Goal: Information Seeking & Learning: Learn about a topic

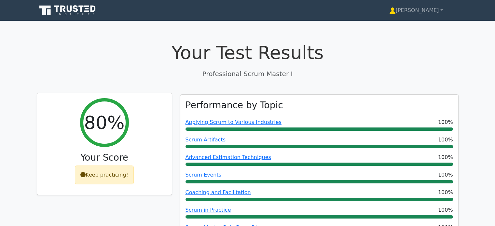
click at [99, 183] on div "Keep practicing!" at bounding box center [104, 175] width 59 height 19
click at [105, 177] on div "Keep practicing!" at bounding box center [104, 175] width 59 height 19
click at [99, 181] on div "Keep practicing!" at bounding box center [104, 175] width 59 height 19
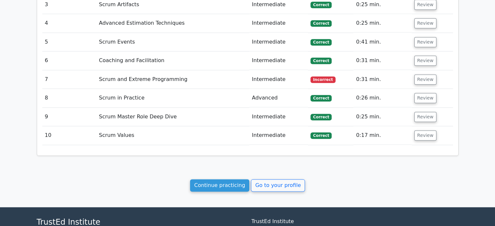
scroll to position [773, 0]
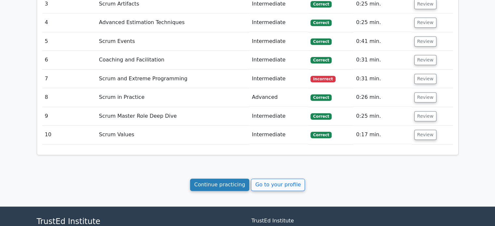
click at [219, 183] on link "Continue practicing" at bounding box center [220, 185] width 60 height 12
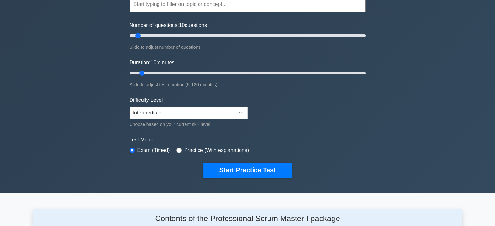
scroll to position [82, 0]
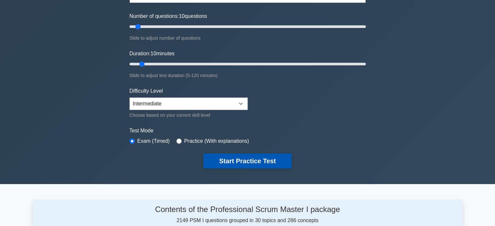
click at [256, 159] on button "Start Practice Test" at bounding box center [247, 161] width 88 height 15
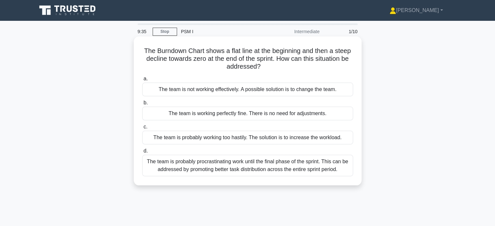
click at [318, 113] on div "The team is working perfectly fine. There is no need for adjustments." at bounding box center [247, 114] width 211 height 14
click at [142, 105] on input "b. The team is working perfectly fine. There is no need for adjustments." at bounding box center [142, 103] width 0 height 4
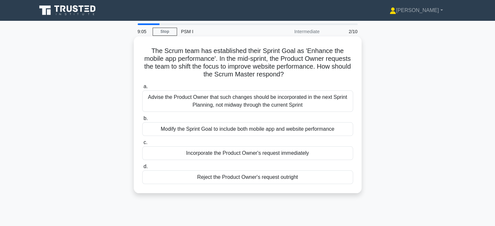
click at [181, 106] on div "Advise the Product Owner that such changes should be incorporated in the next S…" at bounding box center [247, 101] width 211 height 21
click at [142, 89] on input "a. Advise the Product Owner that such changes should be incorporated in the nex…" at bounding box center [142, 87] width 0 height 4
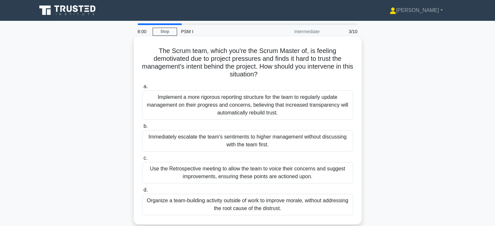
click at [321, 175] on div "Use the Retrospective meeting to allow the team to voice their concerns and sug…" at bounding box center [247, 172] width 211 height 21
click at [142, 161] on input "c. Use the Retrospective meeting to allow the team to voice their concerns and …" at bounding box center [142, 158] width 0 height 4
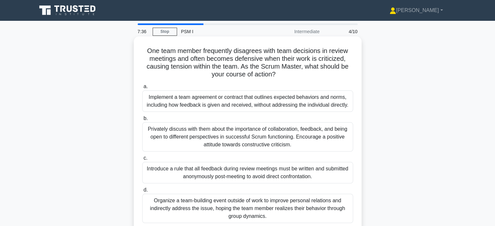
click at [315, 214] on div "Organize a team-building event outside of work to improve personal relations an…" at bounding box center [247, 208] width 211 height 29
click at [142, 192] on input "d. Organize a team-building event outside of work to improve personal relations…" at bounding box center [142, 190] width 0 height 4
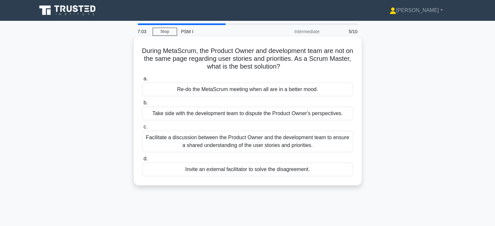
click at [293, 144] on div "Facilitate a discussion between the Product Owner and the development team to e…" at bounding box center [247, 141] width 211 height 21
click at [142, 129] on input "c. Facilitate a discussion between the Product Owner and the development team t…" at bounding box center [142, 127] width 0 height 4
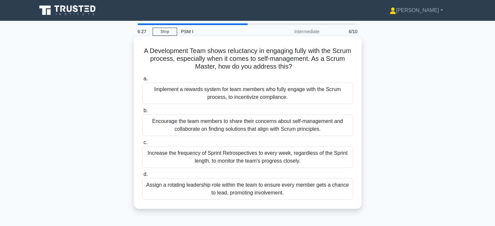
click at [302, 195] on div "Assign a rotating leadership role within the team to ensure every member gets a…" at bounding box center [247, 188] width 211 height 21
click at [142, 177] on input "d. Assign a rotating leadership role within the team to ensure every member get…" at bounding box center [142, 175] width 0 height 4
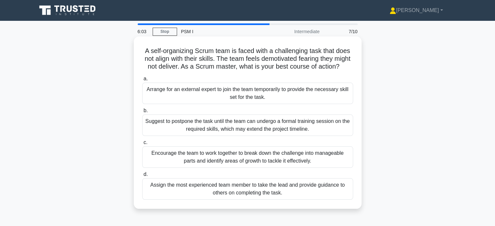
click at [254, 200] on div "Assign the most experienced team member to take the lead and provide guidance t…" at bounding box center [247, 188] width 211 height 21
click at [142, 177] on input "d. Assign the most experienced team member to take the lead and provide guidanc…" at bounding box center [142, 175] width 0 height 4
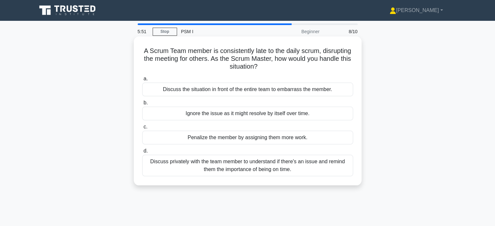
click at [278, 166] on div "Discuss privately with the team member to understand if there's an issue and re…" at bounding box center [247, 165] width 211 height 21
click at [142, 153] on input "d. Discuss privately with the team member to understand if there's an issue and…" at bounding box center [142, 151] width 0 height 4
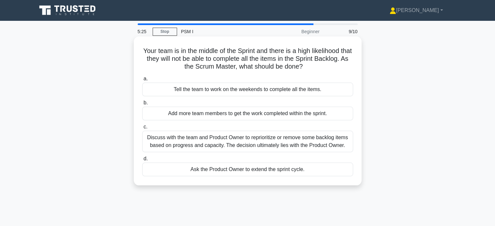
click at [312, 144] on div "Discuss with the team and Product Owner to reprioritize or remove some backlog …" at bounding box center [247, 141] width 211 height 21
click at [142, 129] on input "c. Discuss with the team and Product Owner to reprioritize or remove some backl…" at bounding box center [142, 127] width 0 height 4
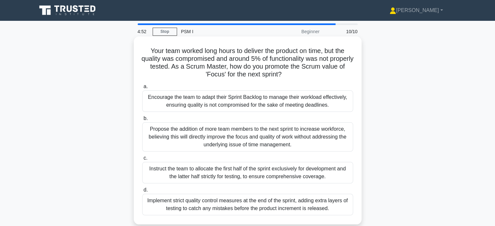
click at [296, 103] on div "Encourage the team to adapt their Sprint Backlog to manage their workload effec…" at bounding box center [247, 101] width 211 height 21
click at [142, 89] on input "a. Encourage the team to adapt their Sprint Backlog to manage their workload ef…" at bounding box center [142, 87] width 0 height 4
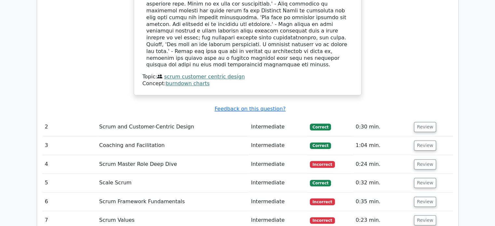
scroll to position [650, 0]
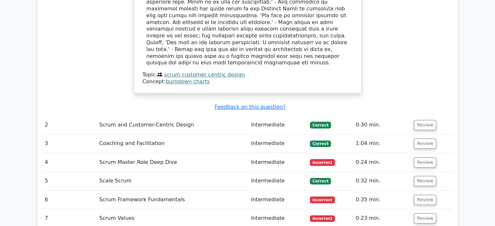
click at [320, 209] on td at bounding box center [247, 209] width 411 height 0
click at [321, 197] on span "Incorrect" at bounding box center [322, 200] width 25 height 7
click at [420, 195] on button "Review" at bounding box center [425, 200] width 22 height 10
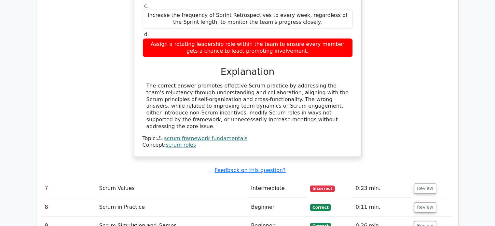
scroll to position [960, 0]
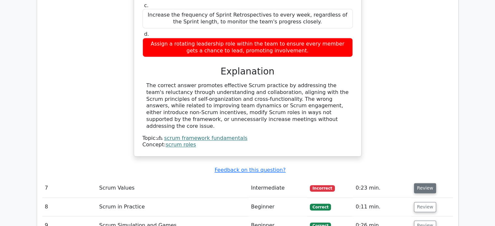
click at [428, 183] on button "Review" at bounding box center [425, 188] width 22 height 10
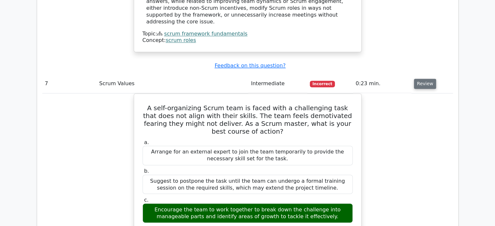
scroll to position [1065, 0]
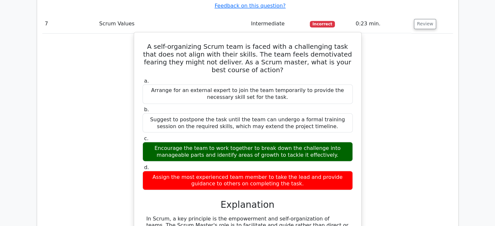
click at [360, 141] on div "A self-organizing Scrum team is faced with a challenging task that does not ali…" at bounding box center [248, 161] width 228 height 258
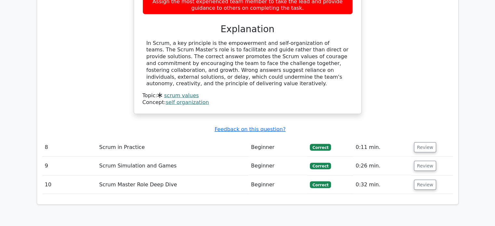
scroll to position [1300, 0]
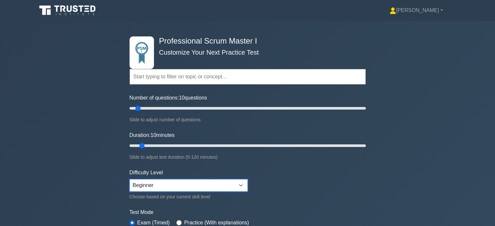
click at [241, 182] on select "Beginner Intermediate Expert" at bounding box center [189, 185] width 118 height 12
select select "intermediate"
click at [130, 179] on select "Beginner Intermediate Expert" at bounding box center [189, 185] width 118 height 12
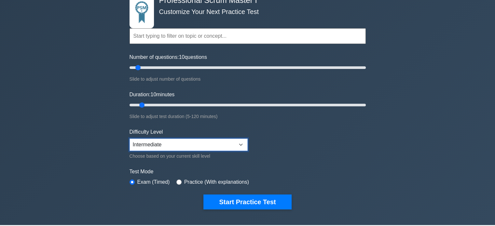
scroll to position [41, 0]
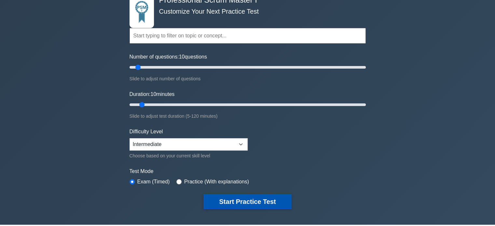
click at [255, 200] on button "Start Practice Test" at bounding box center [247, 201] width 88 height 15
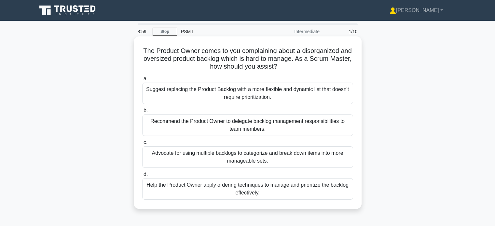
click at [281, 195] on div "Help the Product Owner apply ordering techniques to manage and prioritize the b…" at bounding box center [247, 188] width 211 height 21
click at [142, 177] on input "d. Help the Product Owner apply ordering techniques to manage and prioritize th…" at bounding box center [142, 175] width 0 height 4
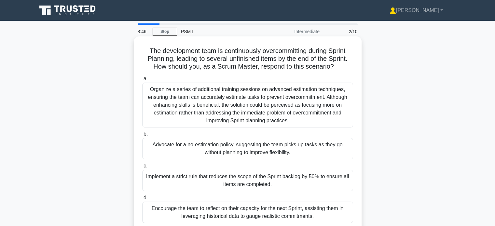
click at [317, 218] on div "Encourage the team to reflect on their capacity for the next Sprint, assisting …" at bounding box center [247, 212] width 211 height 21
click at [142, 200] on input "d. Encourage the team to reflect on their capacity for the next Sprint, assisti…" at bounding box center [142, 198] width 0 height 4
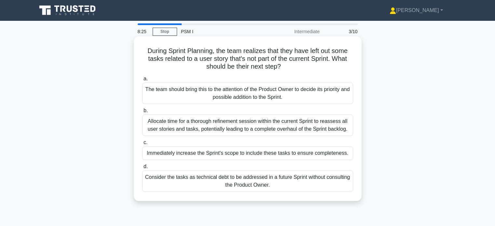
click at [301, 98] on div "The team should bring this to the attention of the Product Owner to decide its …" at bounding box center [247, 93] width 211 height 21
click at [142, 81] on input "a. The team should bring this to the attention of the Product Owner to decide i…" at bounding box center [142, 79] width 0 height 4
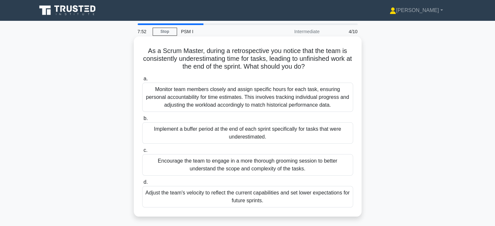
click at [310, 170] on div "Encourage the team to engage in a more thorough grooming session to better unde…" at bounding box center [247, 164] width 211 height 21
click at [142, 153] on input "c. Encourage the team to engage in a more thorough grooming session to better u…" at bounding box center [142, 150] width 0 height 4
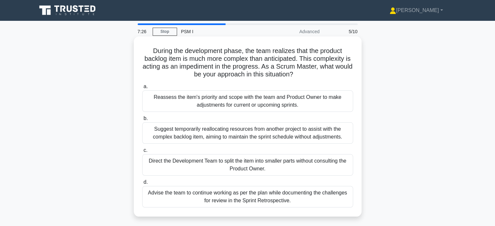
click at [317, 104] on div "Reassess the item's priority and scope with the team and Product Owner to make …" at bounding box center [247, 101] width 211 height 21
click at [142, 89] on input "a. Reassess the item's priority and scope with the team and Product Owner to ma…" at bounding box center [142, 87] width 0 height 4
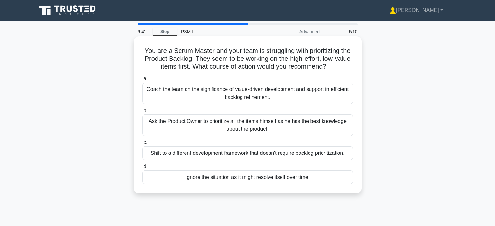
click at [295, 98] on div "Coach the team on the significance of value-driven development and support in e…" at bounding box center [247, 93] width 211 height 21
click at [142, 81] on input "a. Coach the team on the significance of value-driven development and support i…" at bounding box center [142, 79] width 0 height 4
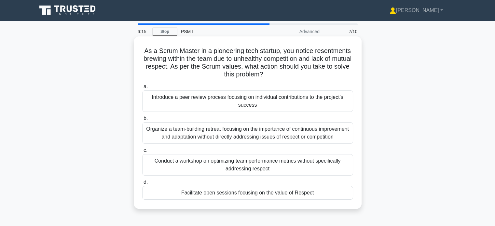
click at [216, 138] on div "Organize a team-building retreat focusing on the importance of continuous impro…" at bounding box center [247, 132] width 211 height 21
click at [142, 121] on input "b. Organize a team-building retreat focusing on the importance of continuous im…" at bounding box center [142, 119] width 0 height 4
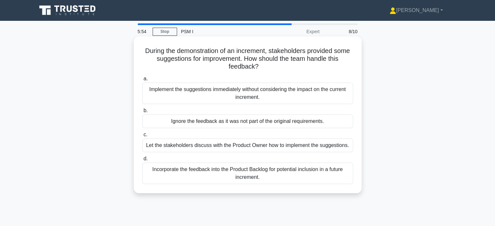
click at [226, 171] on div "Incorporate the feedback into the Product Backlog for potential inclusion in a …" at bounding box center [247, 173] width 211 height 21
click at [142, 161] on input "d. Incorporate the feedback into the Product Backlog for potential inclusion in…" at bounding box center [142, 159] width 0 height 4
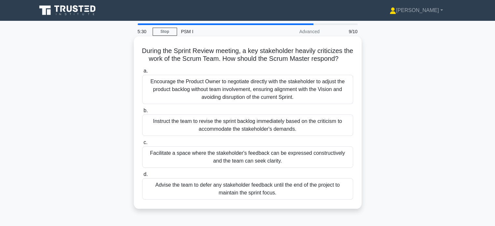
click at [308, 168] on div "Facilitate a space where the stakeholder's feedback can be expressed constructi…" at bounding box center [247, 157] width 211 height 21
click at [142, 145] on input "c. Facilitate a space where the stakeholder's feedback can be expressed constru…" at bounding box center [142, 143] width 0 height 4
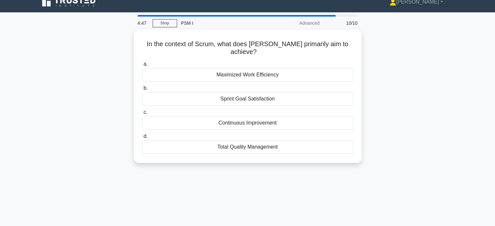
scroll to position [9, 0]
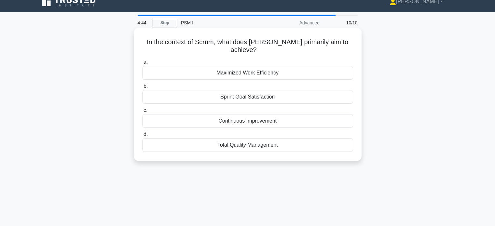
click at [250, 121] on div "Continuous Improvement" at bounding box center [247, 121] width 211 height 14
click at [142, 113] on input "c. Continuous Improvement" at bounding box center [142, 110] width 0 height 4
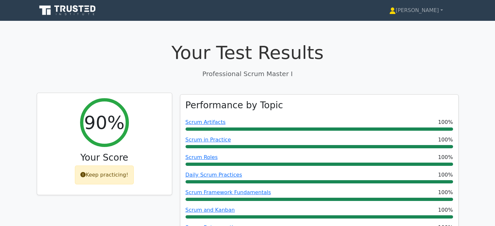
click at [91, 179] on div "Keep practicing!" at bounding box center [104, 175] width 59 height 19
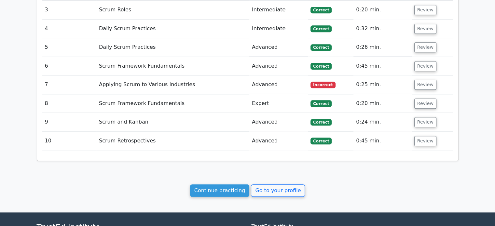
scroll to position [718, 0]
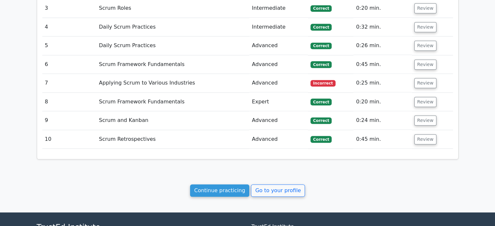
click at [177, 77] on td "Applying Scrum to Various Industries" at bounding box center [172, 83] width 153 height 19
click at [261, 134] on td "Advanced" at bounding box center [278, 139] width 59 height 19
click at [423, 134] on button "Review" at bounding box center [425, 139] width 22 height 10
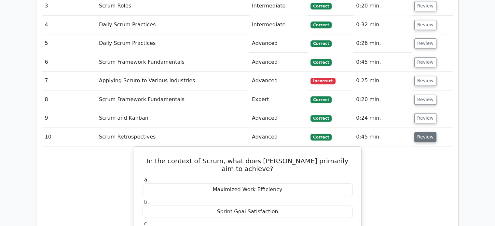
scroll to position [719, 0]
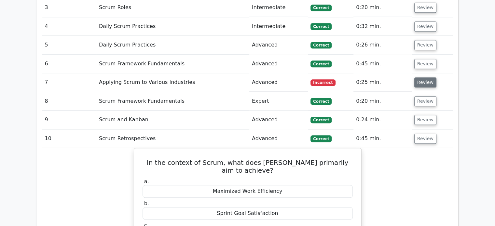
click at [425, 77] on button "Review" at bounding box center [425, 82] width 22 height 10
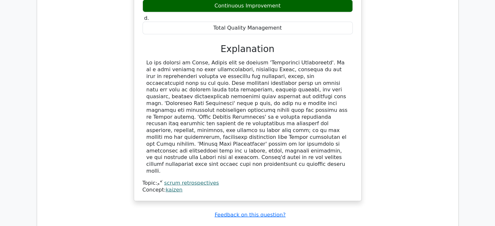
scroll to position [1354, 0]
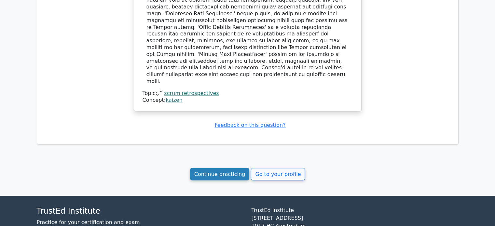
click at [221, 168] on link "Continue practicing" at bounding box center [220, 174] width 60 height 12
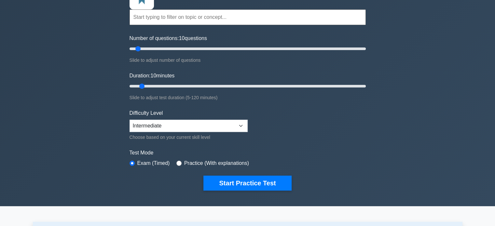
scroll to position [60, 0]
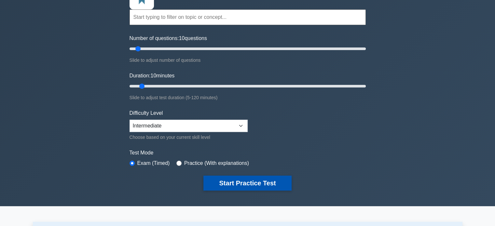
click at [259, 184] on button "Start Practice Test" at bounding box center [247, 183] width 88 height 15
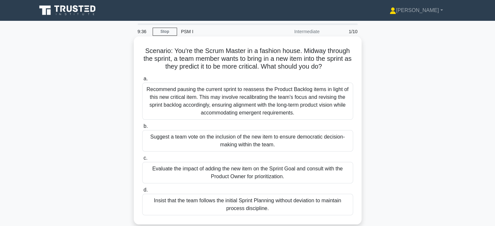
click at [307, 173] on div "Evaluate the impact of adding the new item on the Sprint Goal and consult with …" at bounding box center [247, 172] width 211 height 21
click at [142, 161] on input "c. Evaluate the impact of adding the new item on the Sprint Goal and consult wi…" at bounding box center [142, 158] width 0 height 4
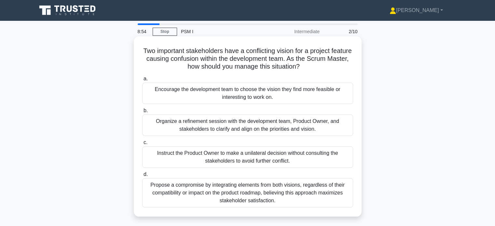
click at [301, 130] on div "Organize a refinement session with the development team, Product Owner, and sta…" at bounding box center [247, 125] width 211 height 21
click at [142, 113] on input "b. Organize a refinement session with the development team, Product Owner, and …" at bounding box center [142, 111] width 0 height 4
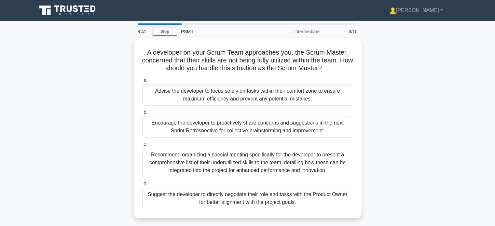
click at [175, 126] on div "Encourage the developer to proactively share concerns and suggestions in the ne…" at bounding box center [247, 126] width 211 height 21
click at [142, 115] on input "b. Encourage the developer to proactively share concerns and suggestions in the…" at bounding box center [142, 112] width 0 height 4
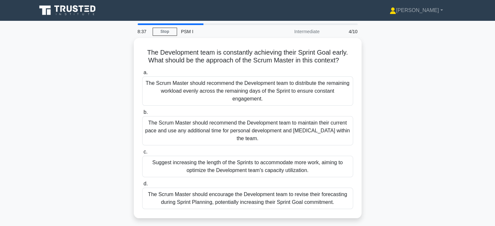
click at [202, 21] on nav "[PERSON_NAME] Profile Settings" at bounding box center [247, 10] width 495 height 21
click at [28, 147] on main "8:26 Stop PSM I Intermediate 4/10 The Development team is constantly achieving …" at bounding box center [247, 186] width 495 height 331
click at [40, 160] on div "The Development team is constantly achieving their Sprint Goal early. What shou…" at bounding box center [248, 132] width 430 height 188
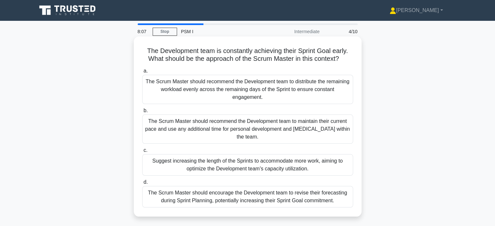
click at [242, 195] on div "The Scrum Master should encourage the Development team to revise their forecast…" at bounding box center [247, 196] width 211 height 21
click at [142, 185] on input "d. The Scrum Master should encourage the Development team to revise their forec…" at bounding box center [142, 182] width 0 height 4
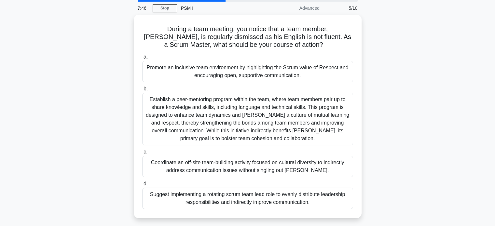
scroll to position [27, 0]
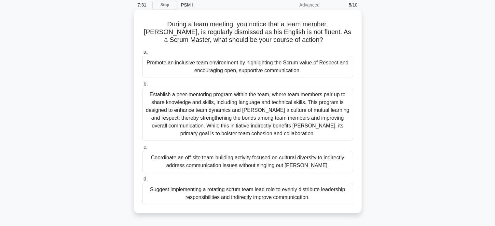
click at [309, 68] on div "Promote an inclusive team environment by highlighting the Scrum value of Respec…" at bounding box center [247, 66] width 211 height 21
click at [142, 54] on input "a. Promote an inclusive team environment by highlighting the Scrum value of Res…" at bounding box center [142, 52] width 0 height 4
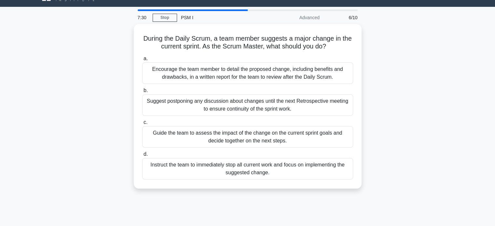
scroll to position [0, 0]
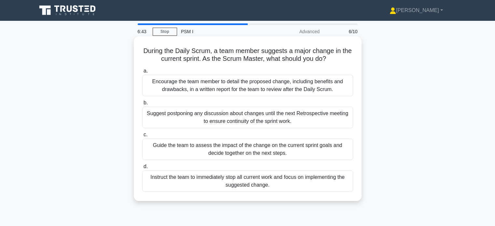
click at [309, 149] on div "Guide the team to assess the impact of the change on the current sprint goals a…" at bounding box center [247, 149] width 211 height 21
click at [142, 137] on input "c. Guide the team to assess the impact of the change on the current sprint goal…" at bounding box center [142, 135] width 0 height 4
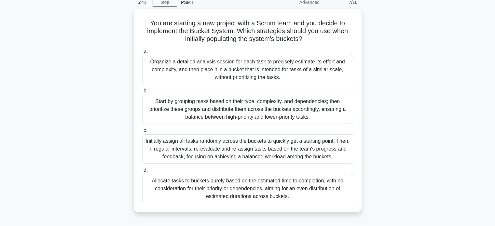
scroll to position [30, 0]
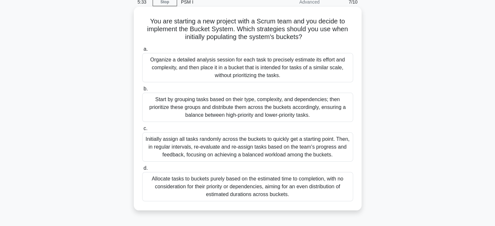
click at [318, 68] on div "Organize a detailed analysis session for each task to precisely estimate its ef…" at bounding box center [247, 67] width 211 height 29
click at [142, 51] on input "a. Organize a detailed analysis session for each task to precisely estimate its…" at bounding box center [142, 49] width 0 height 4
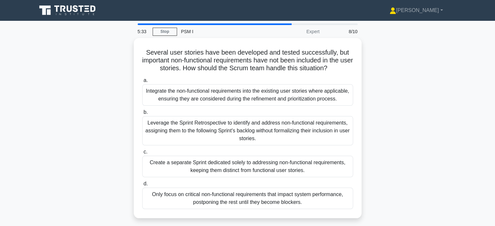
scroll to position [0, 0]
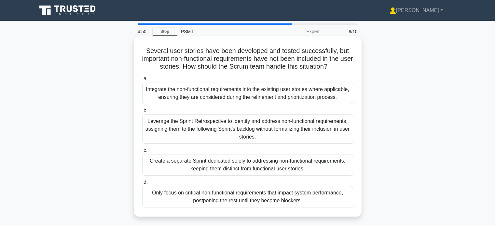
click at [308, 88] on div "Integrate the non-functional requirements into the existing user stories where …" at bounding box center [247, 93] width 211 height 21
click at [142, 81] on input "a. Integrate the non-functional requirements into the existing user stories whe…" at bounding box center [142, 79] width 0 height 4
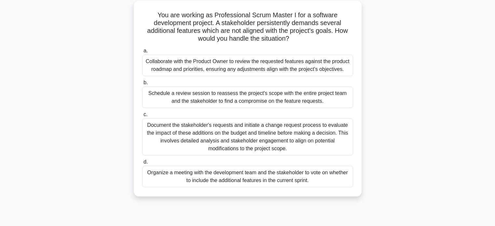
scroll to position [38, 0]
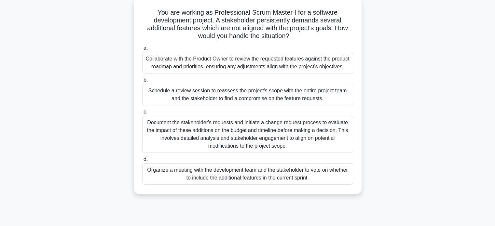
click at [329, 65] on div "Collaborate with the Product Owner to review the requested features against the…" at bounding box center [247, 62] width 211 height 21
click at [142, 50] on input "a. Collaborate with the Product Owner to review the requested features against …" at bounding box center [142, 48] width 0 height 4
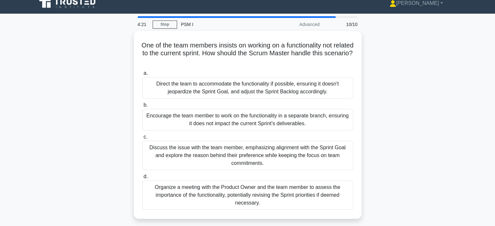
scroll to position [0, 0]
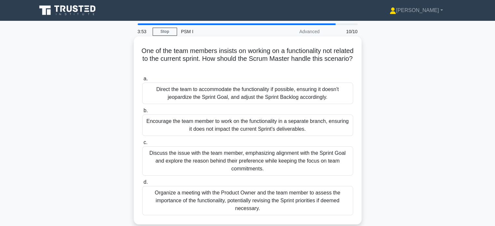
click at [165, 162] on div "Discuss the issue with the team member, emphasizing alignment with the Sprint G…" at bounding box center [247, 161] width 211 height 29
click at [142, 145] on input "c. Discuss the issue with the team member, emphasizing alignment with the Sprin…" at bounding box center [142, 143] width 0 height 4
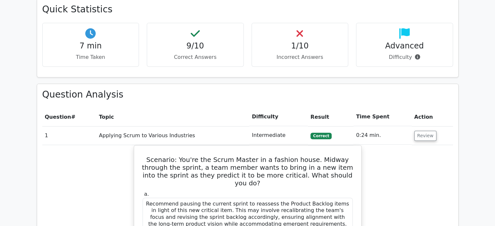
scroll to position [292, 0]
